Goal: Task Accomplishment & Management: Complete application form

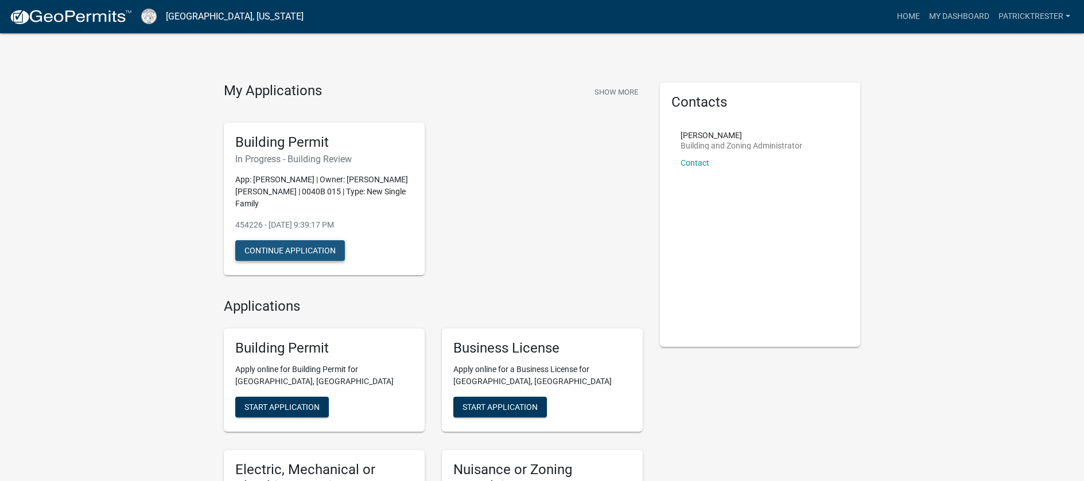
click at [315, 248] on button "Continue Application" at bounding box center [290, 250] width 110 height 21
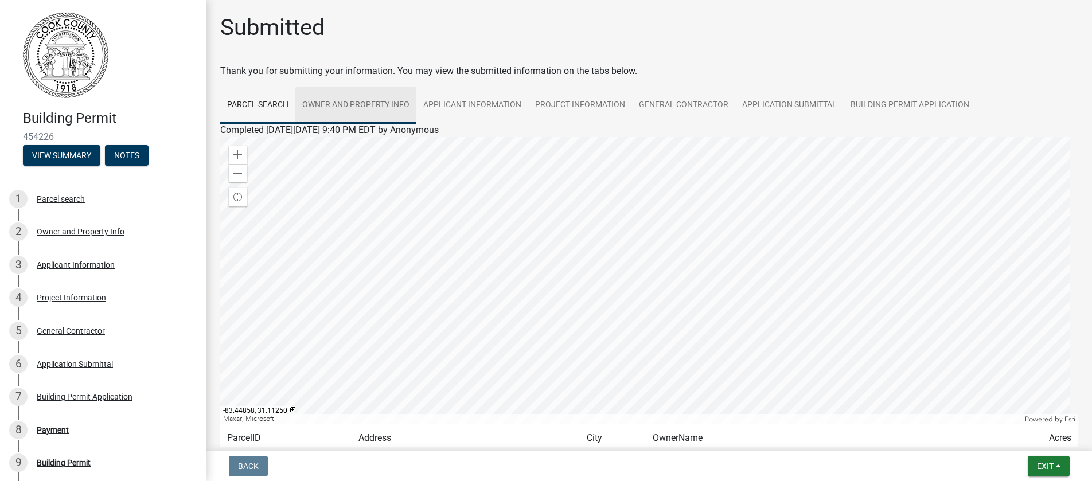
click at [344, 104] on link "Owner and Property Info" at bounding box center [355, 105] width 121 height 37
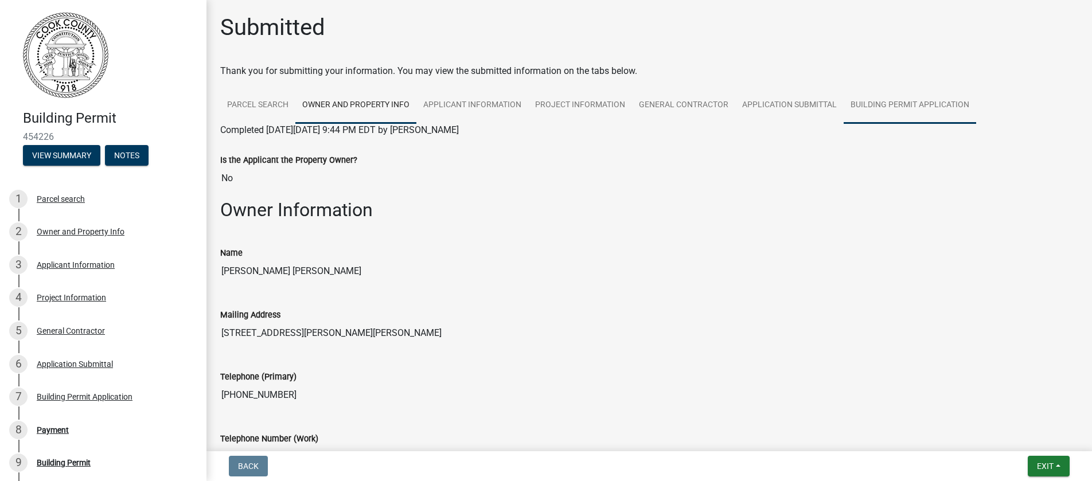
click at [884, 114] on link "Building Permit Application" at bounding box center [910, 105] width 133 height 37
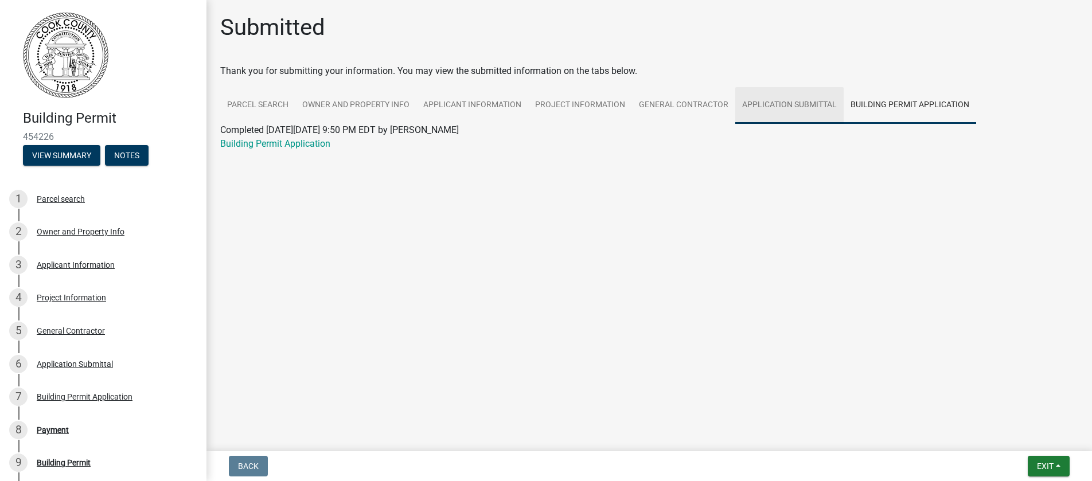
click at [746, 100] on link "Application Submittal" at bounding box center [790, 105] width 108 height 37
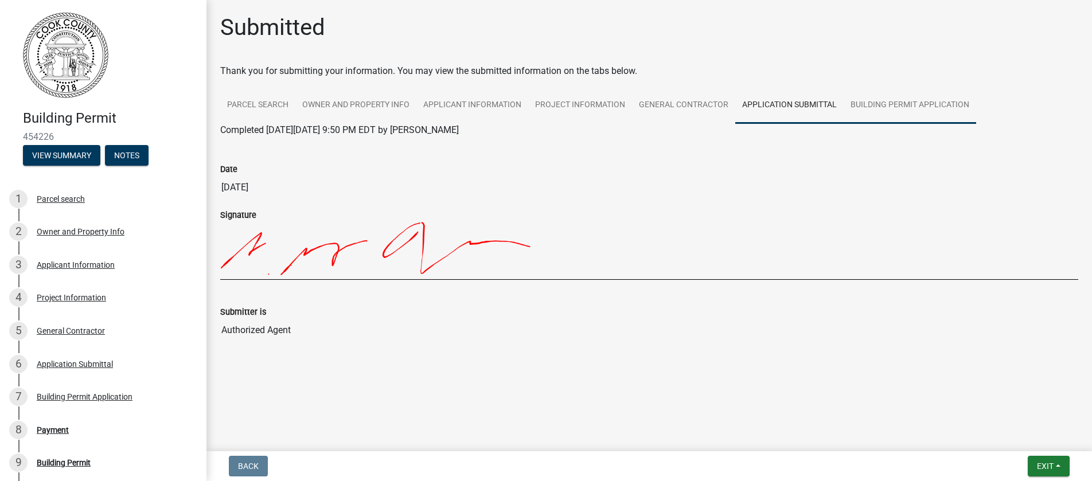
click at [844, 98] on link "Building Permit Application" at bounding box center [910, 105] width 133 height 37
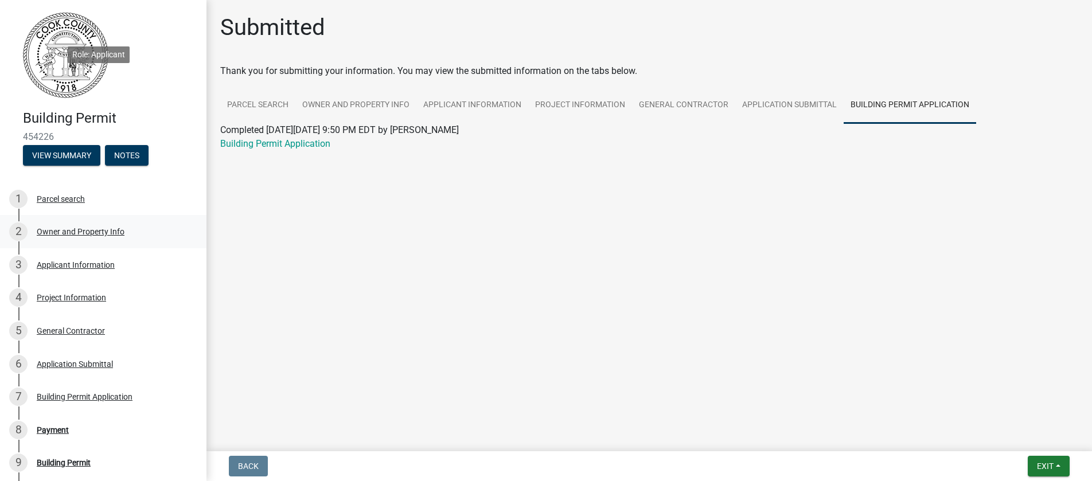
scroll to position [145, 0]
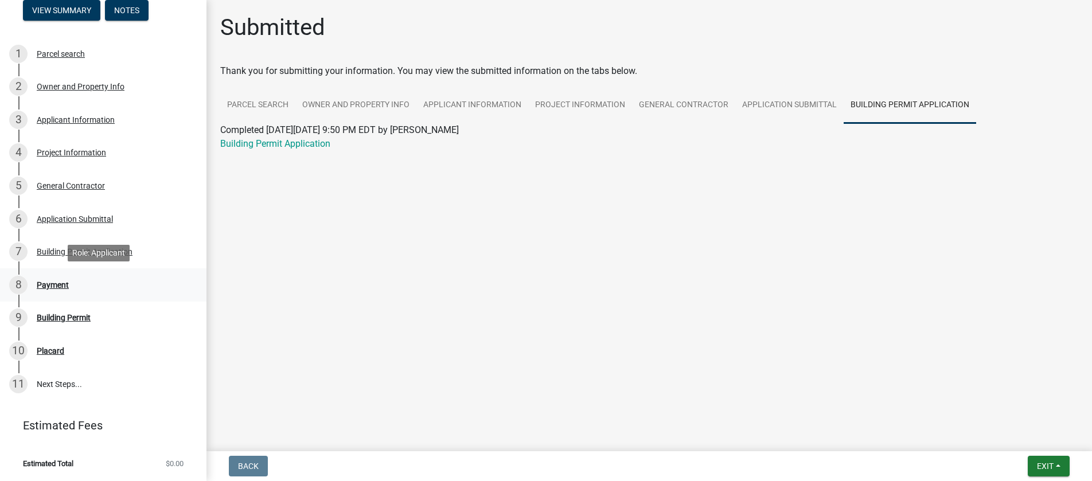
click at [142, 292] on div "8 Payment" at bounding box center [98, 285] width 179 height 18
click at [50, 283] on div "Payment" at bounding box center [53, 285] width 32 height 8
click at [110, 254] on div "Building Permit Application" at bounding box center [85, 252] width 96 height 8
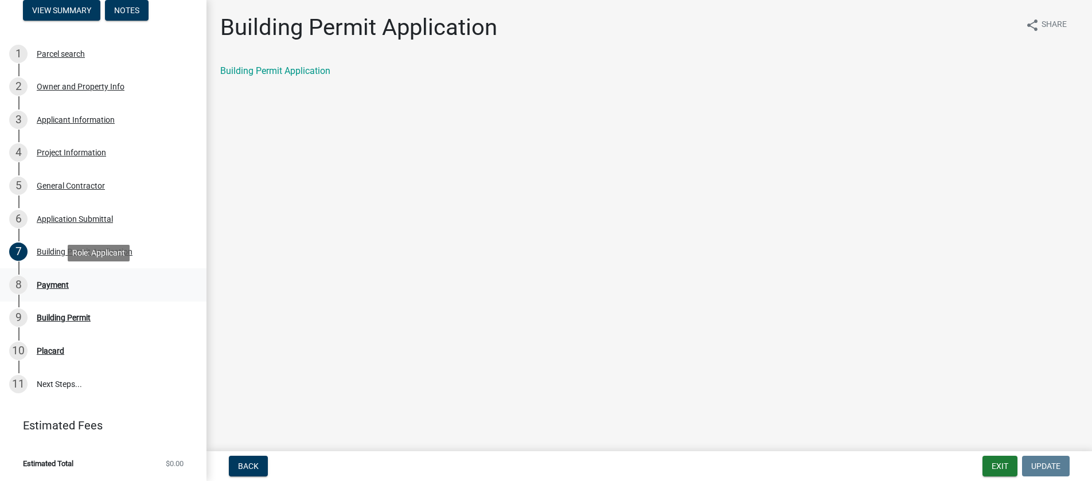
click at [84, 284] on div "8 Payment" at bounding box center [98, 285] width 179 height 18
click at [87, 332] on link "9 Building Permit" at bounding box center [103, 318] width 207 height 33
click at [63, 367] on link "10 Placard" at bounding box center [103, 351] width 207 height 33
click at [63, 398] on link "11 Next Steps..." at bounding box center [103, 384] width 207 height 33
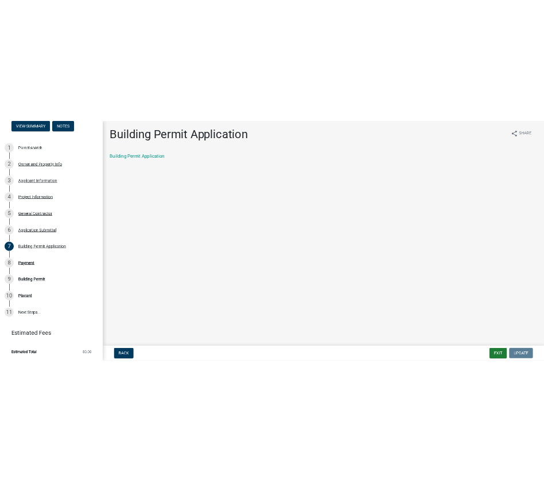
scroll to position [0, 0]
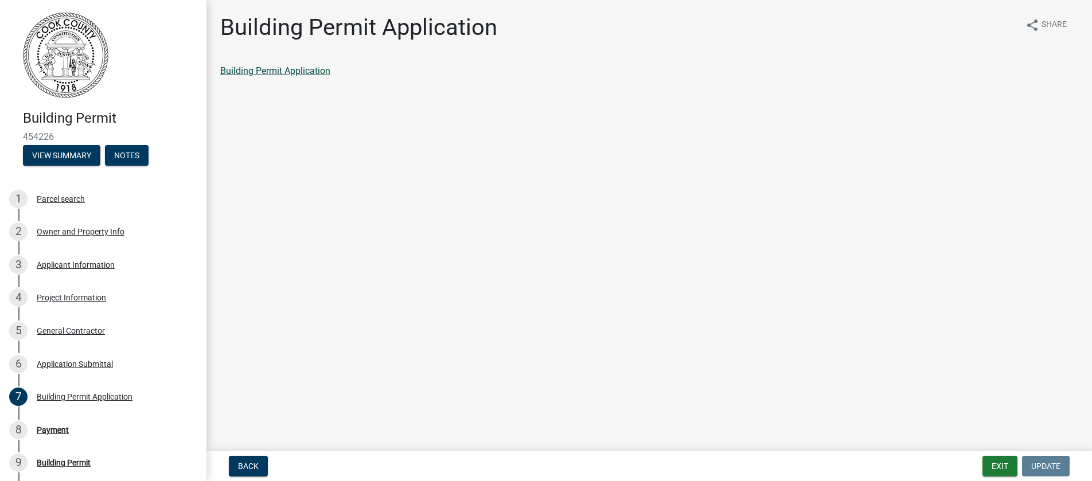
click at [298, 71] on link "Building Permit Application" at bounding box center [275, 70] width 110 height 11
